Goal: Transaction & Acquisition: Purchase product/service

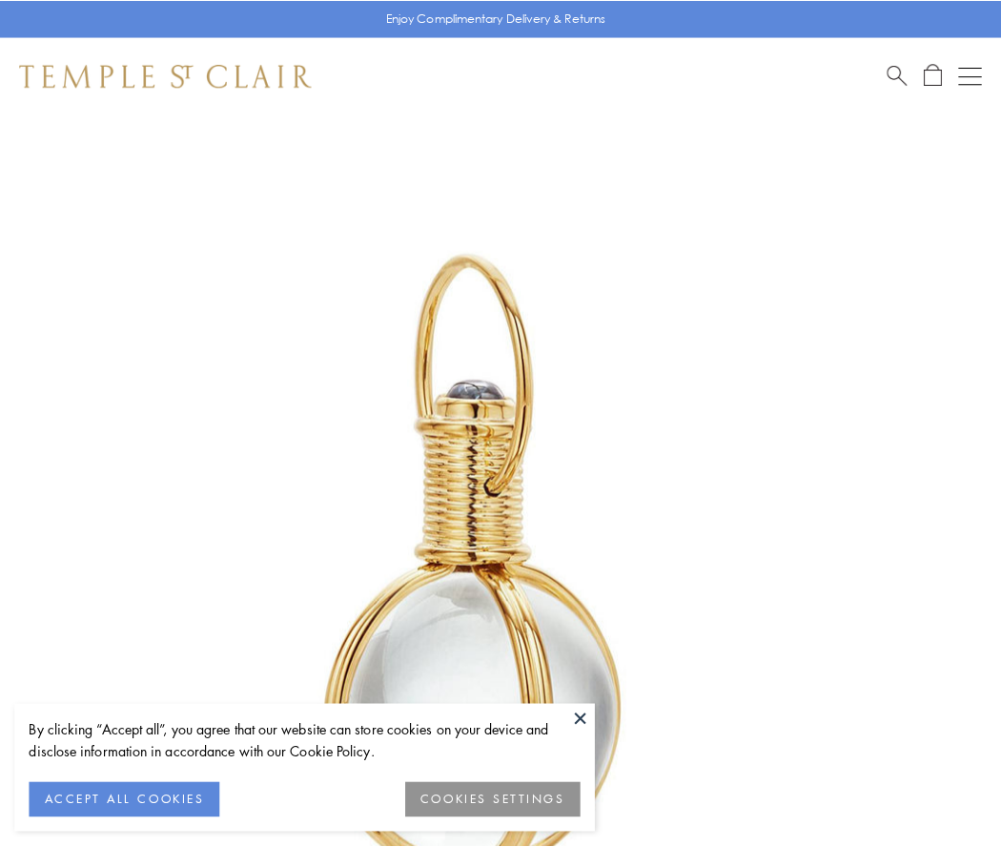
scroll to position [498, 0]
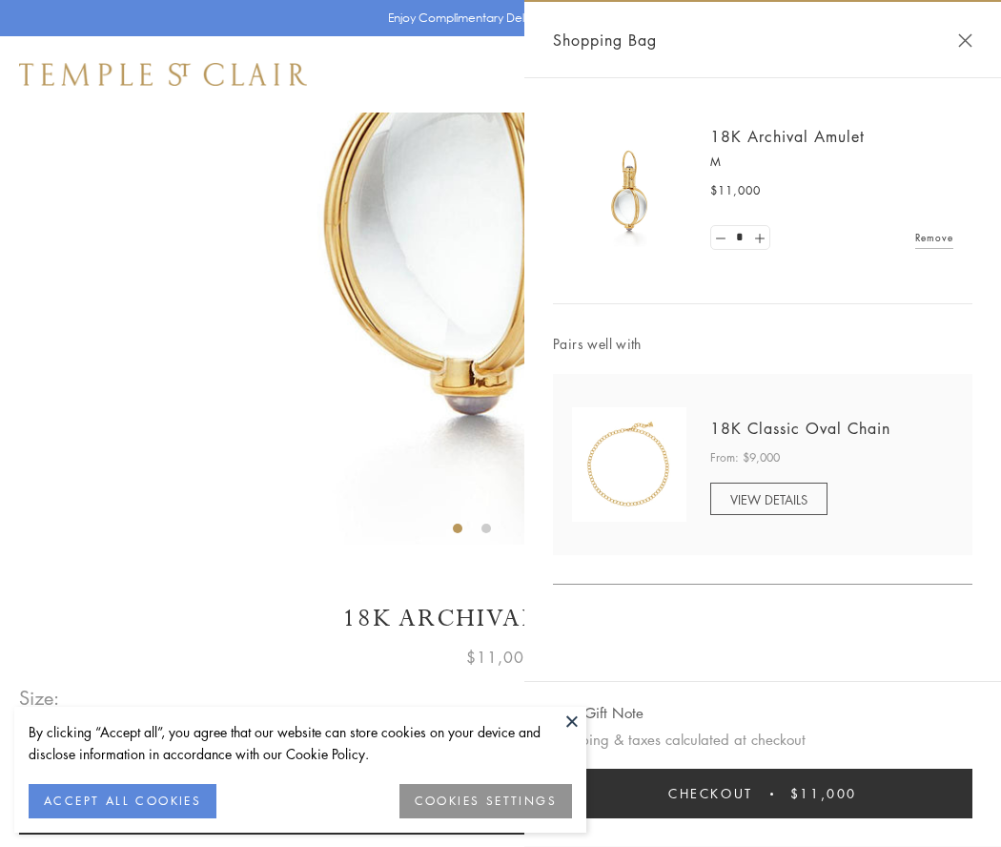
click at [763, 793] on button "Checkout $11,000" at bounding box center [762, 793] width 419 height 50
